Goal: Information Seeking & Learning: Check status

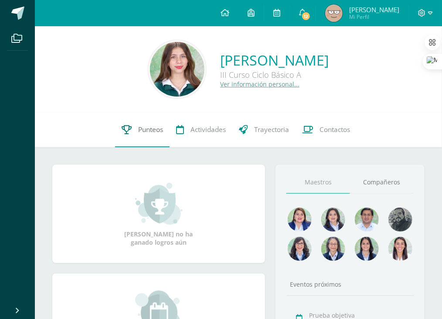
click at [141, 121] on link "Punteos" at bounding box center [142, 129] width 55 height 35
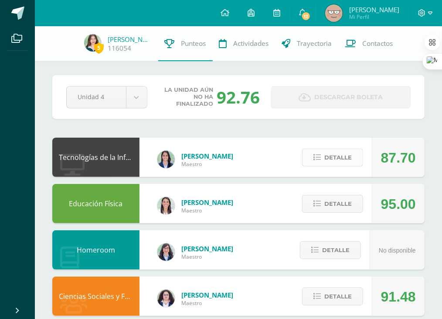
click at [334, 161] on span "Detalle" at bounding box center [338, 157] width 27 height 16
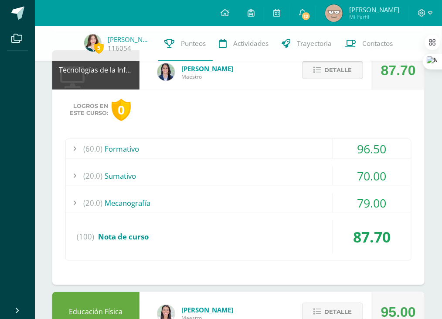
scroll to position [87, 0]
click at [278, 201] on div "(20.0) Mecanografía" at bounding box center [239, 203] width 346 height 20
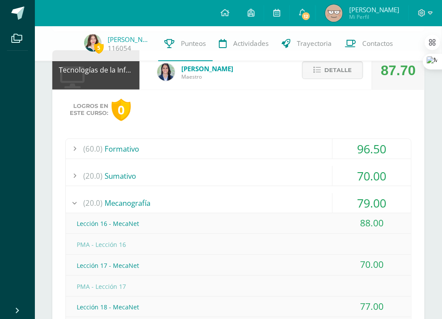
click at [253, 195] on div "(20.0) Mecanografía" at bounding box center [239, 203] width 346 height 20
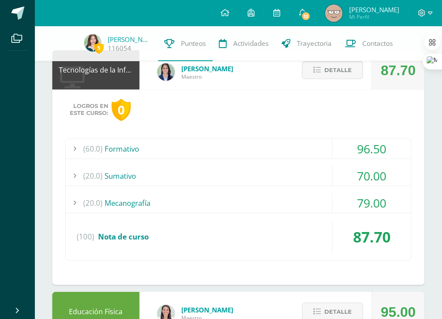
click at [238, 171] on div "(20.0) Sumativo" at bounding box center [239, 176] width 346 height 20
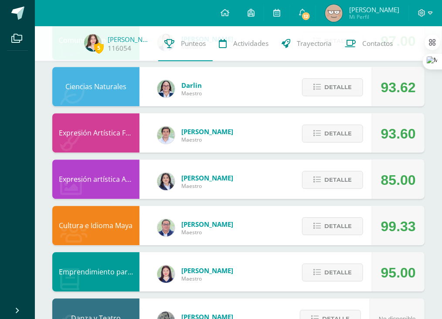
scroll to position [722, 0]
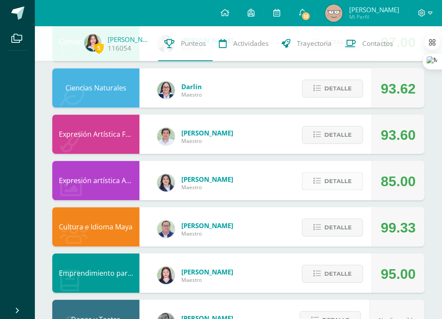
click at [349, 179] on span "Detalle" at bounding box center [338, 181] width 27 height 16
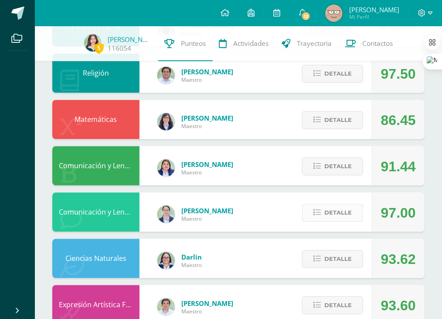
scroll to position [503, 0]
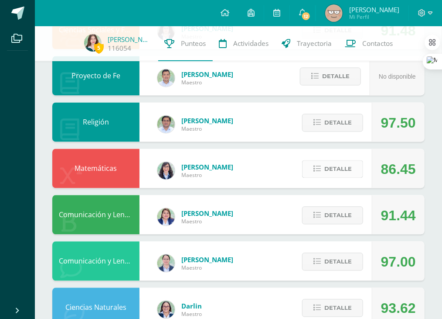
click at [337, 170] on span "Detalle" at bounding box center [338, 169] width 27 height 16
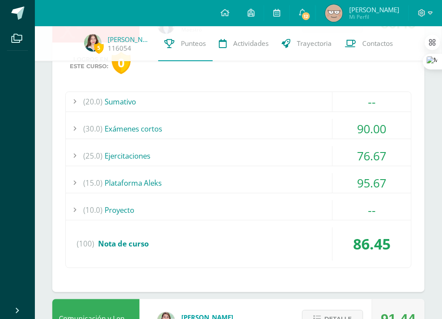
scroll to position [651, 0]
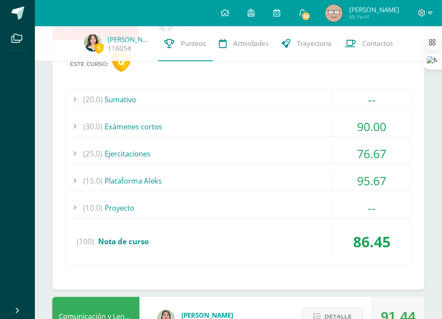
click at [278, 175] on div "(15.0) Plataforma Aleks" at bounding box center [239, 181] width 346 height 20
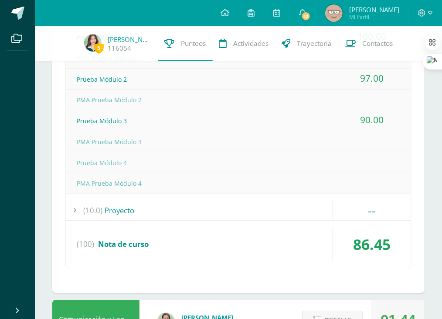
scroll to position [787, 0]
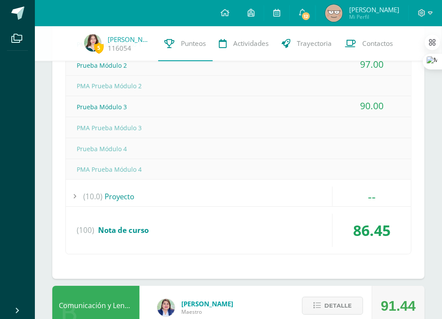
click at [223, 199] on div "(10.0) Proyecto" at bounding box center [239, 196] width 346 height 20
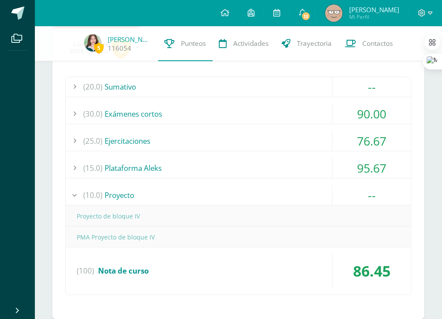
scroll to position [621, 0]
click at [134, 137] on div "(25.0) Ejercitaciones" at bounding box center [239, 141] width 346 height 20
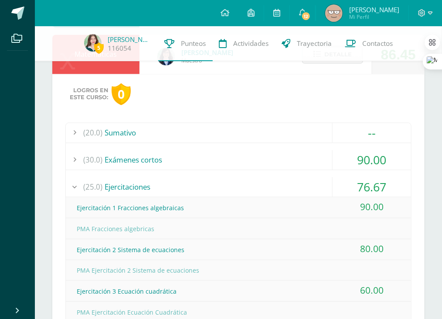
scroll to position [571, 0]
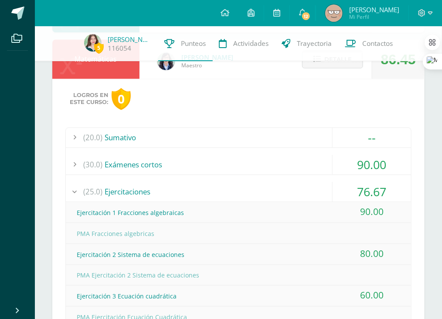
click at [162, 161] on div "(30.0) Exámenes cortos" at bounding box center [239, 164] width 346 height 20
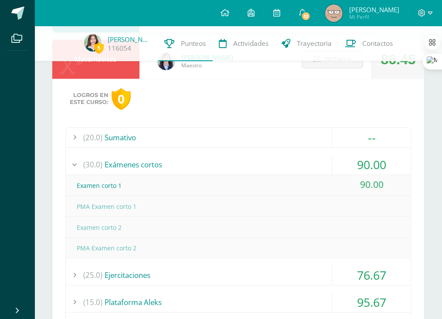
click at [164, 134] on div "(20.0) Sumativo" at bounding box center [239, 137] width 346 height 20
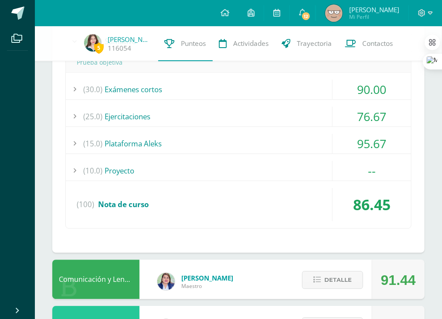
scroll to position [670, 0]
